Goal: Find specific page/section: Find specific page/section

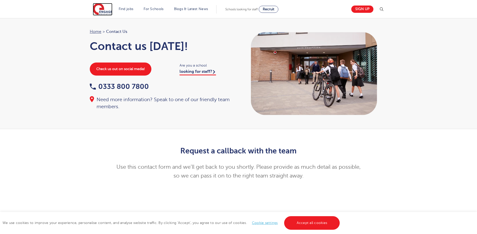
click at [103, 7] on img at bounding box center [103, 9] width 20 height 13
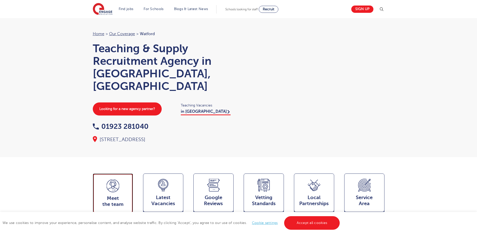
click at [108, 180] on icon at bounding box center [113, 186] width 13 height 13
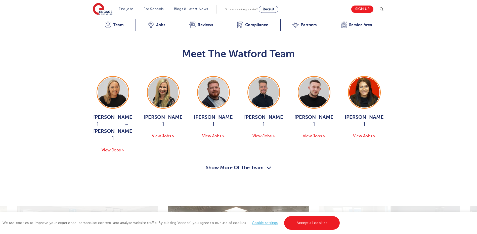
scroll to position [472, 0]
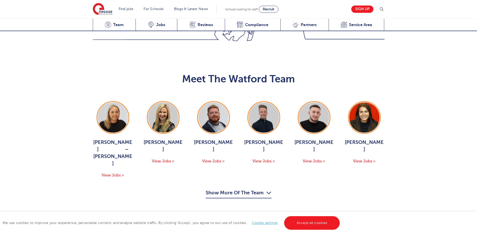
click at [233, 189] on button "Show More Of The Team" at bounding box center [239, 194] width 66 height 10
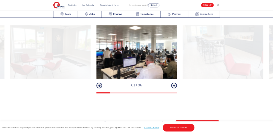
scroll to position [855, 0]
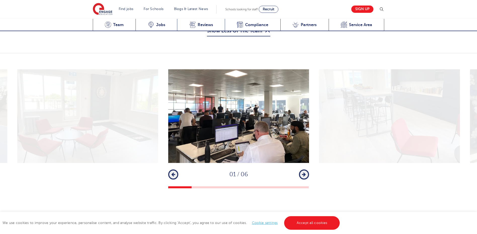
click at [257, 106] on img at bounding box center [238, 116] width 141 height 94
click at [303, 173] on icon "button" at bounding box center [304, 175] width 4 height 5
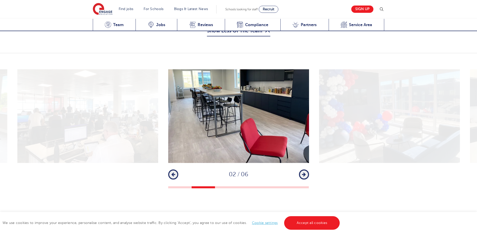
click at [303, 173] on icon "button" at bounding box center [304, 175] width 4 height 5
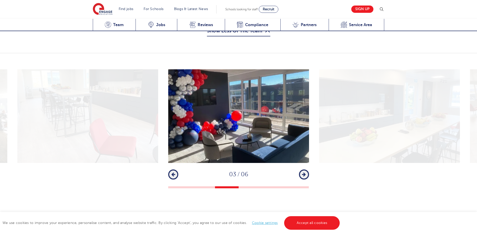
click at [303, 173] on icon "button" at bounding box center [304, 175] width 4 height 5
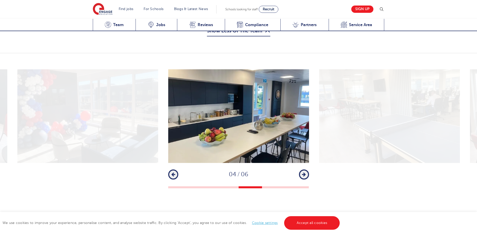
click at [303, 173] on icon "button" at bounding box center [304, 175] width 4 height 5
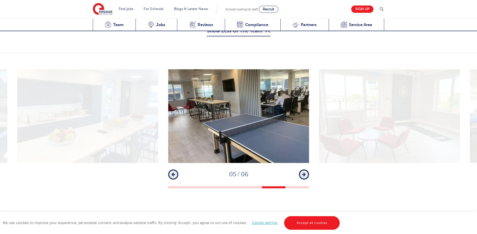
click at [303, 173] on icon "button" at bounding box center [304, 175] width 4 height 5
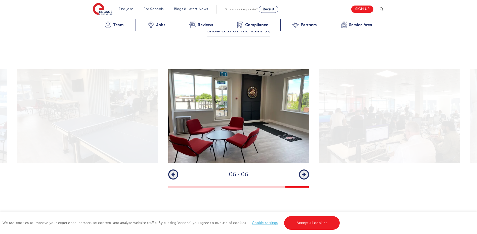
click at [306, 170] on button "Next" at bounding box center [304, 175] width 10 height 10
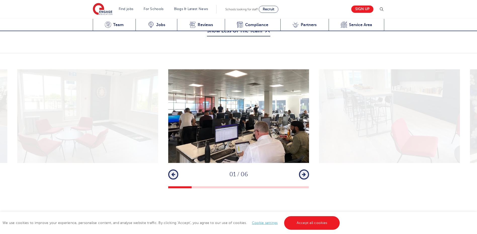
click at [271, 116] on img at bounding box center [238, 116] width 141 height 94
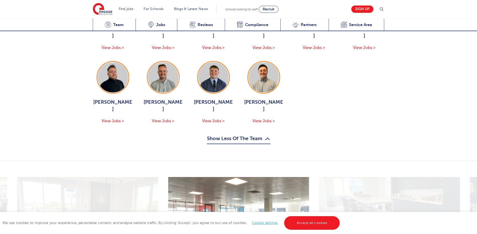
scroll to position [672, 0]
